Goal: Task Accomplishment & Management: Manage account settings

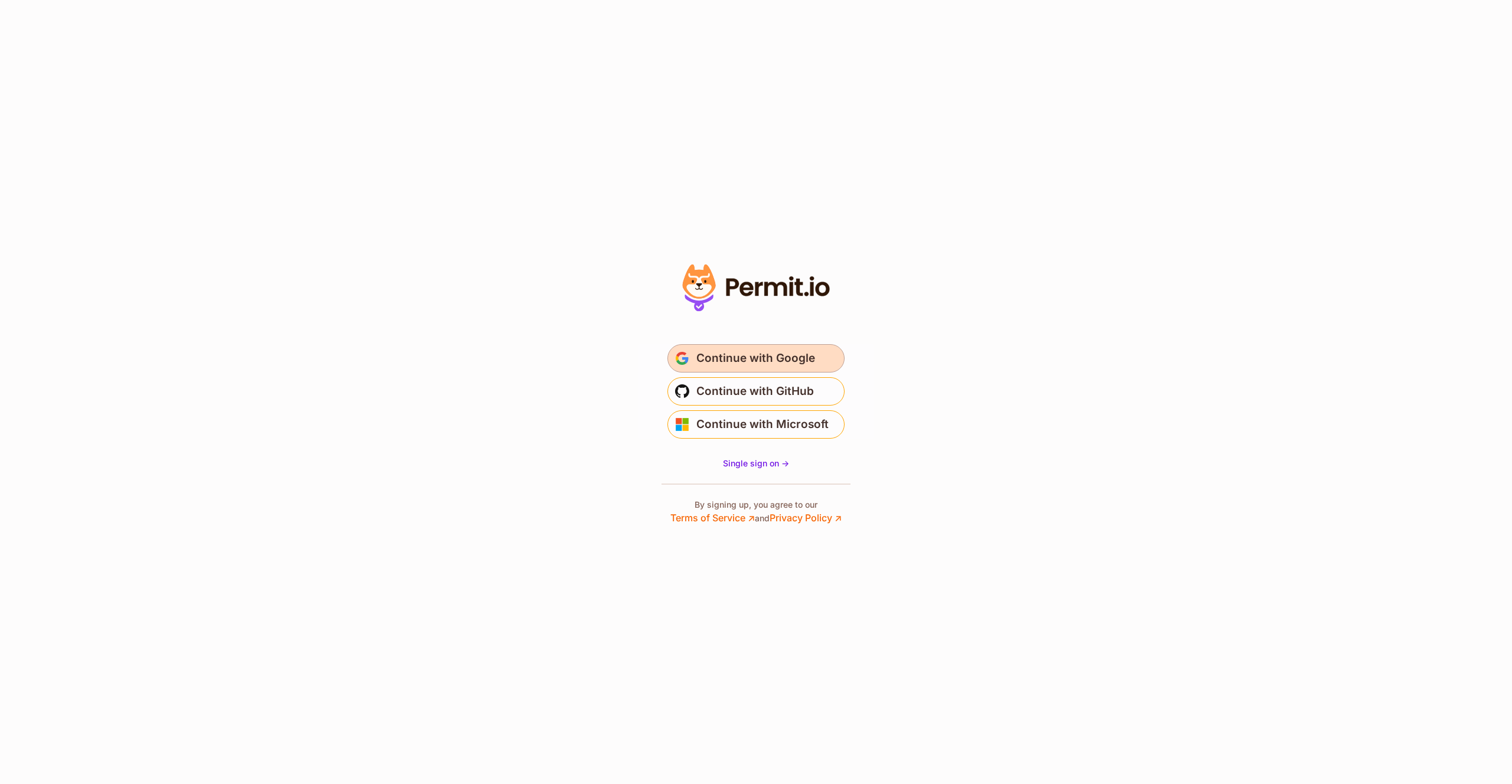
click at [820, 361] on button "Continue with Google" at bounding box center [756, 358] width 177 height 28
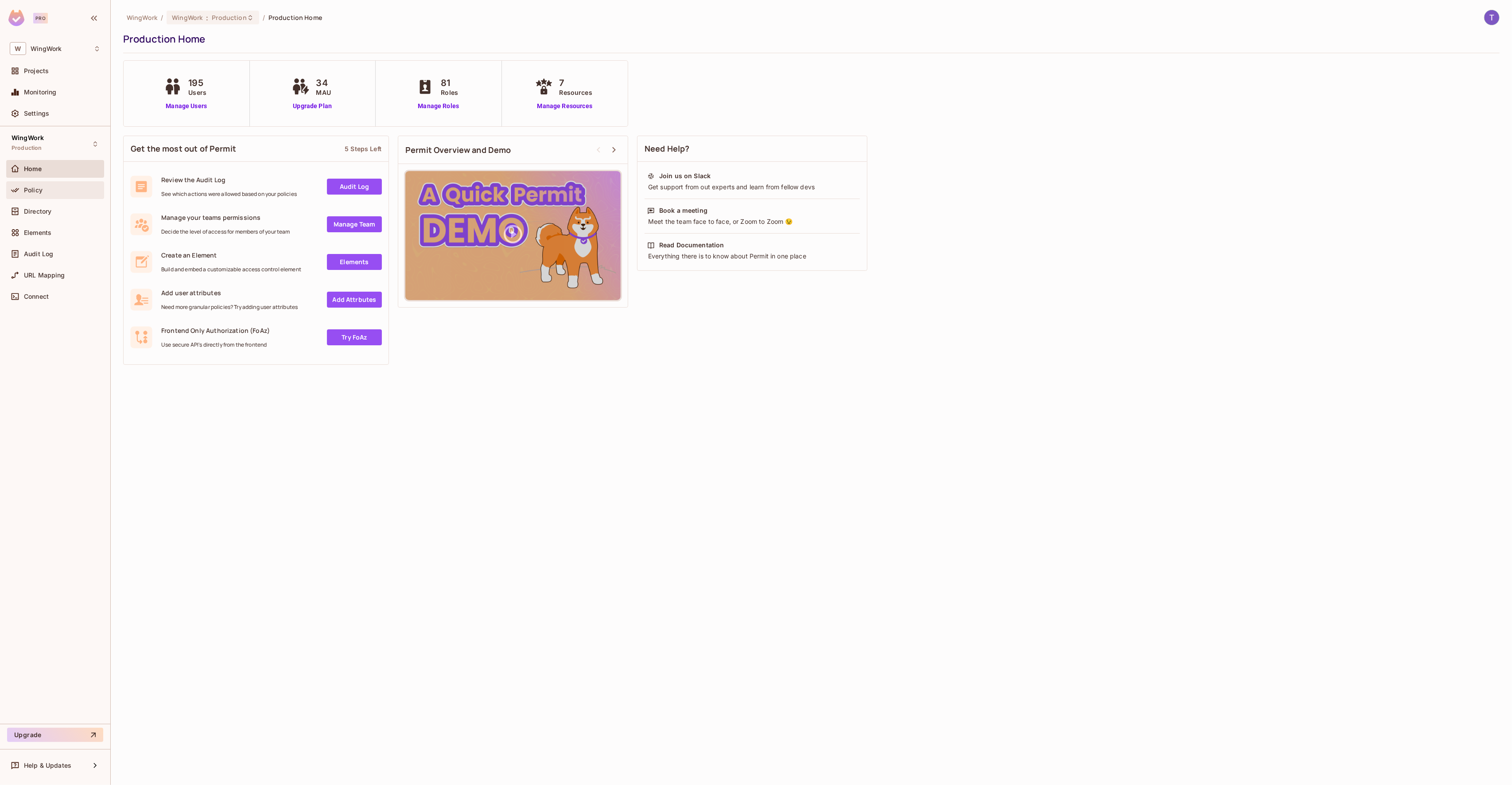
click at [48, 189] on div "Policy" at bounding box center [62, 190] width 77 height 7
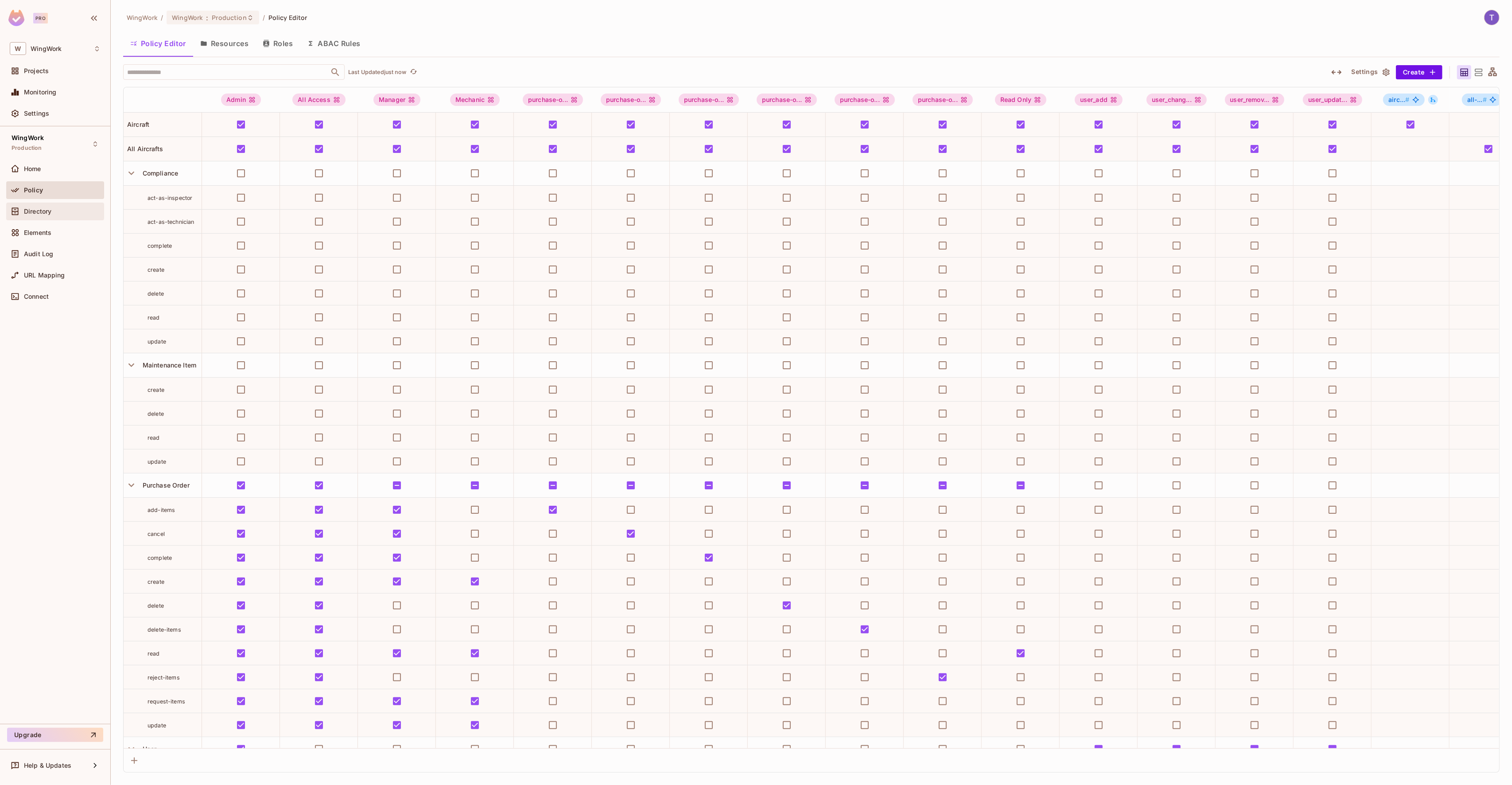
click at [52, 203] on div "Directory" at bounding box center [55, 211] width 98 height 18
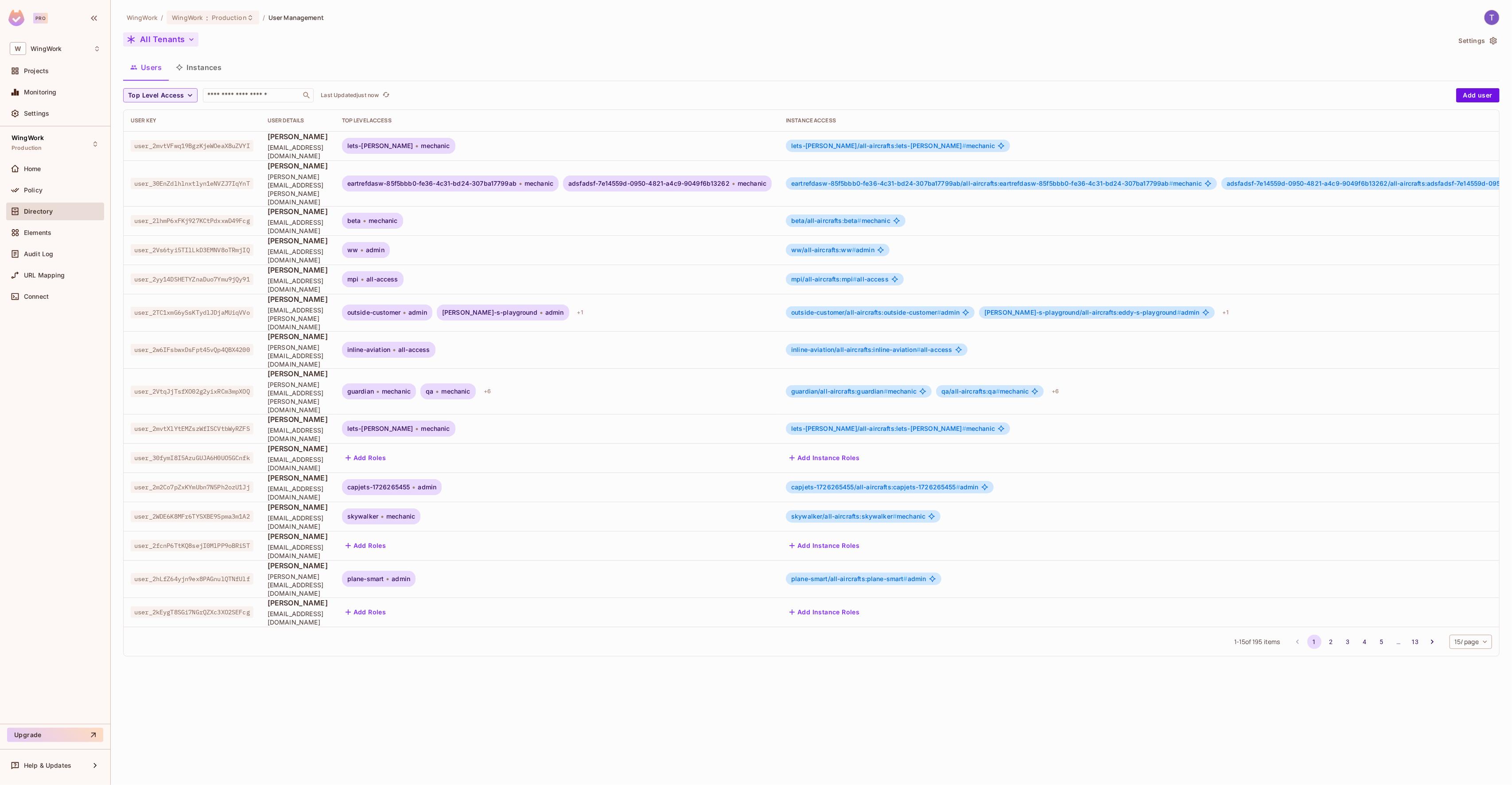
click at [166, 42] on button "All Tenants" at bounding box center [161, 39] width 75 height 14
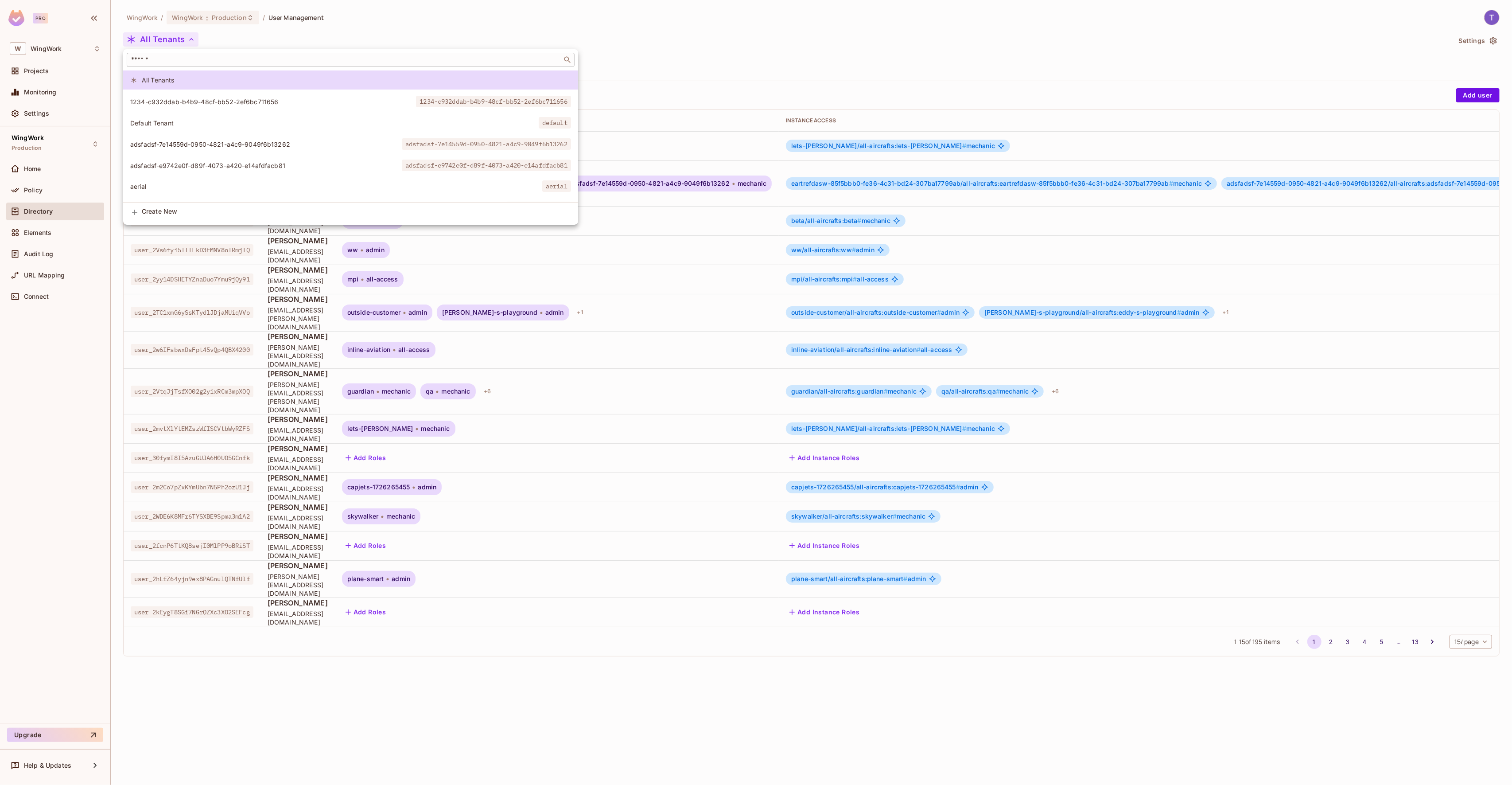
click at [169, 55] on input "text" at bounding box center [344, 59] width 430 height 9
type input "*"
type input "*******"
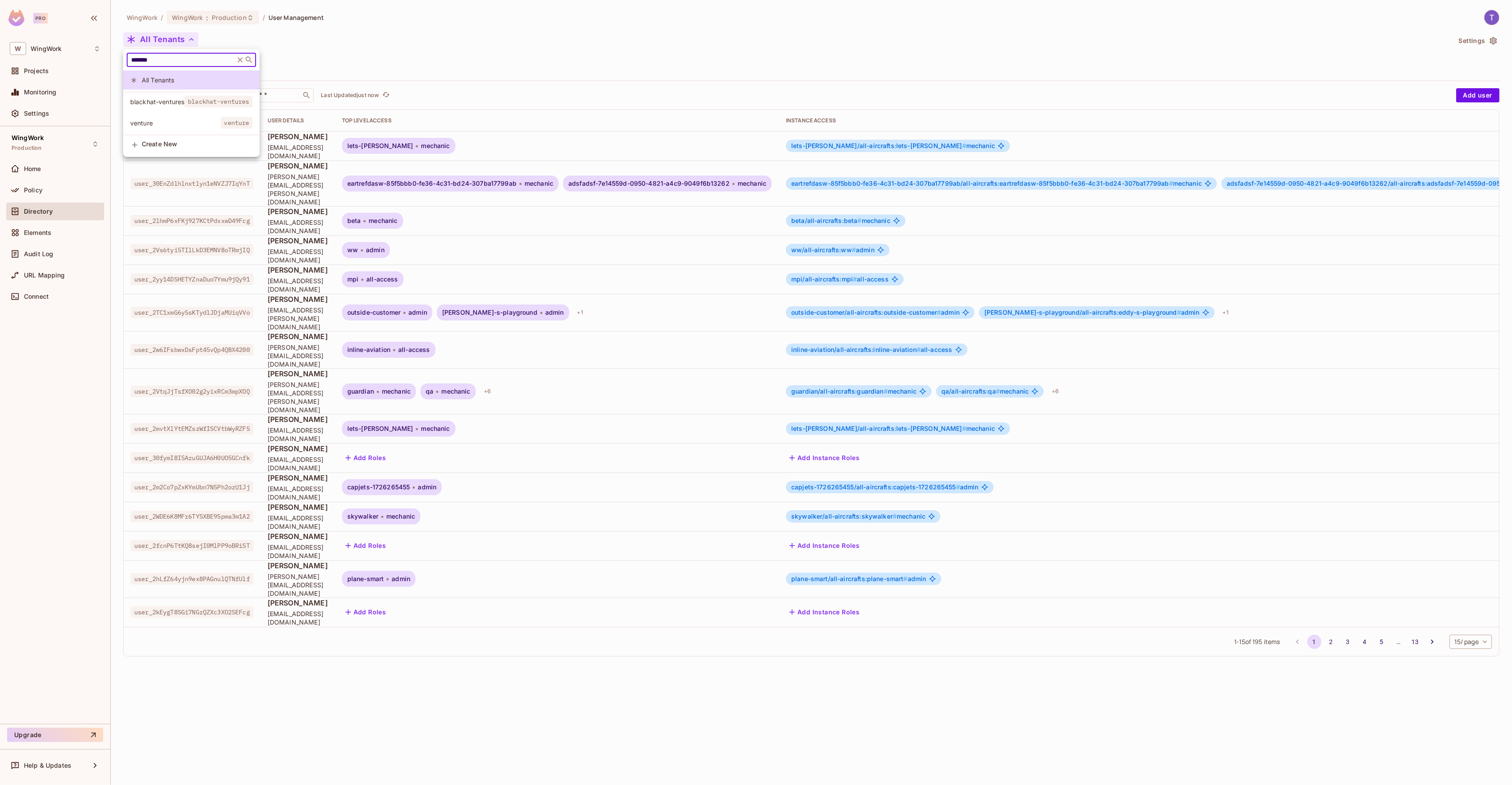
click at [171, 119] on span "venture" at bounding box center [176, 123] width 90 height 8
